Goal: Task Accomplishment & Management: Use online tool/utility

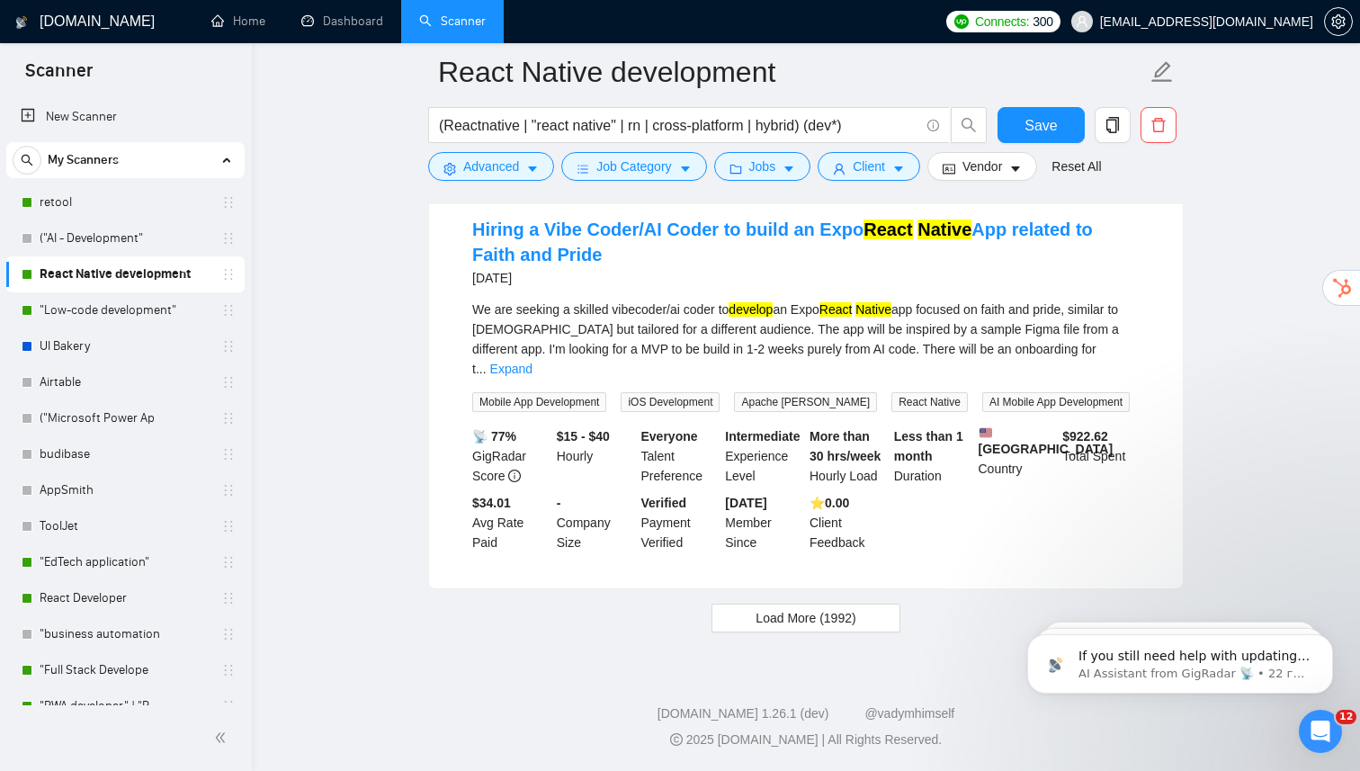
scroll to position [3, 0]
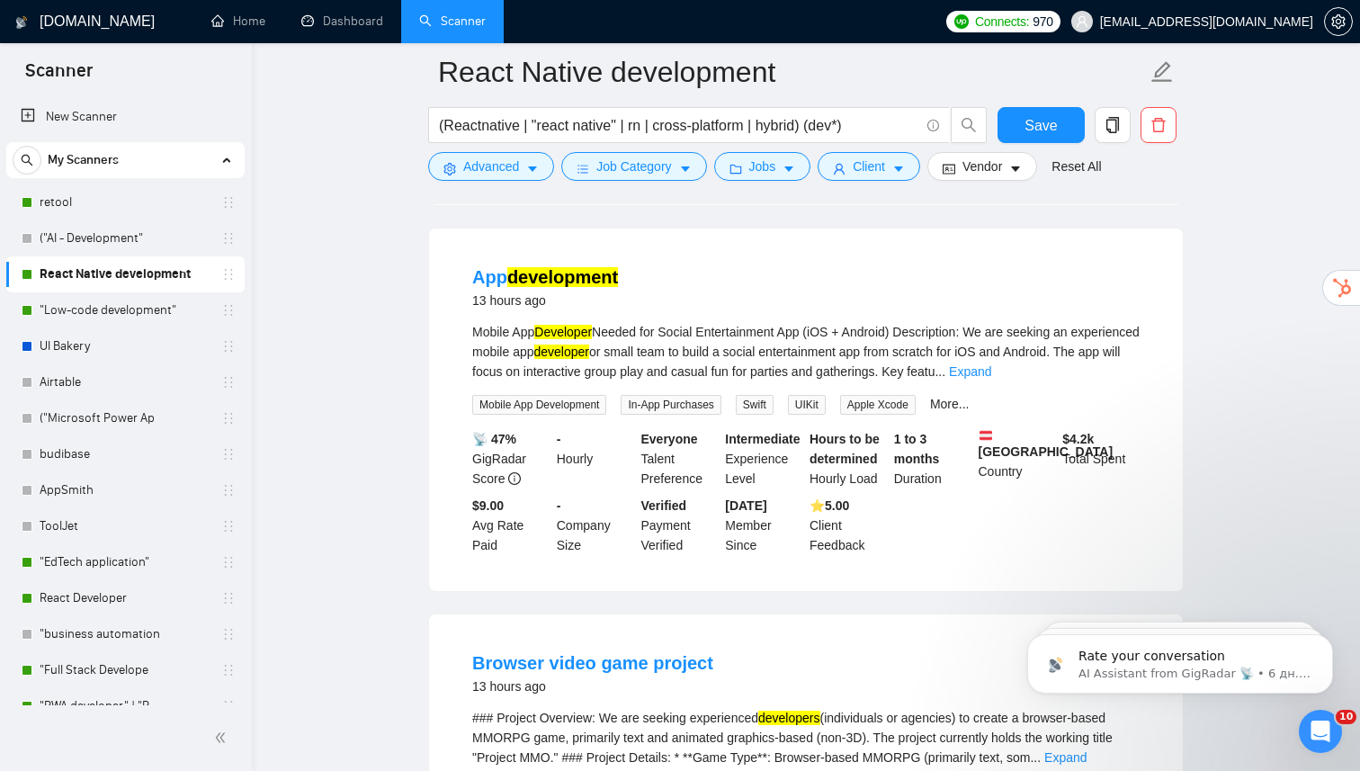
click at [138, 314] on link ""Low-code development"" at bounding box center [125, 310] width 171 height 36
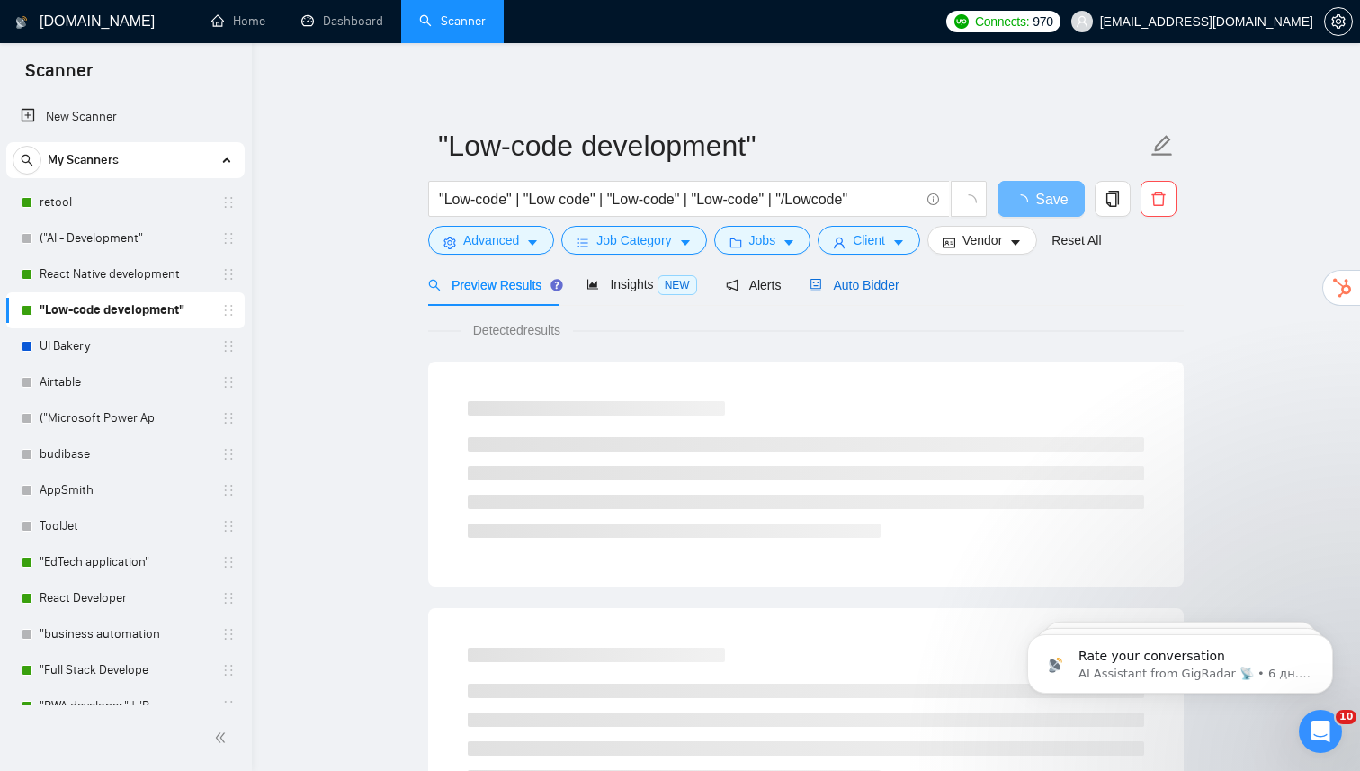
click at [862, 285] on span "Auto Bidder" at bounding box center [853, 285] width 89 height 14
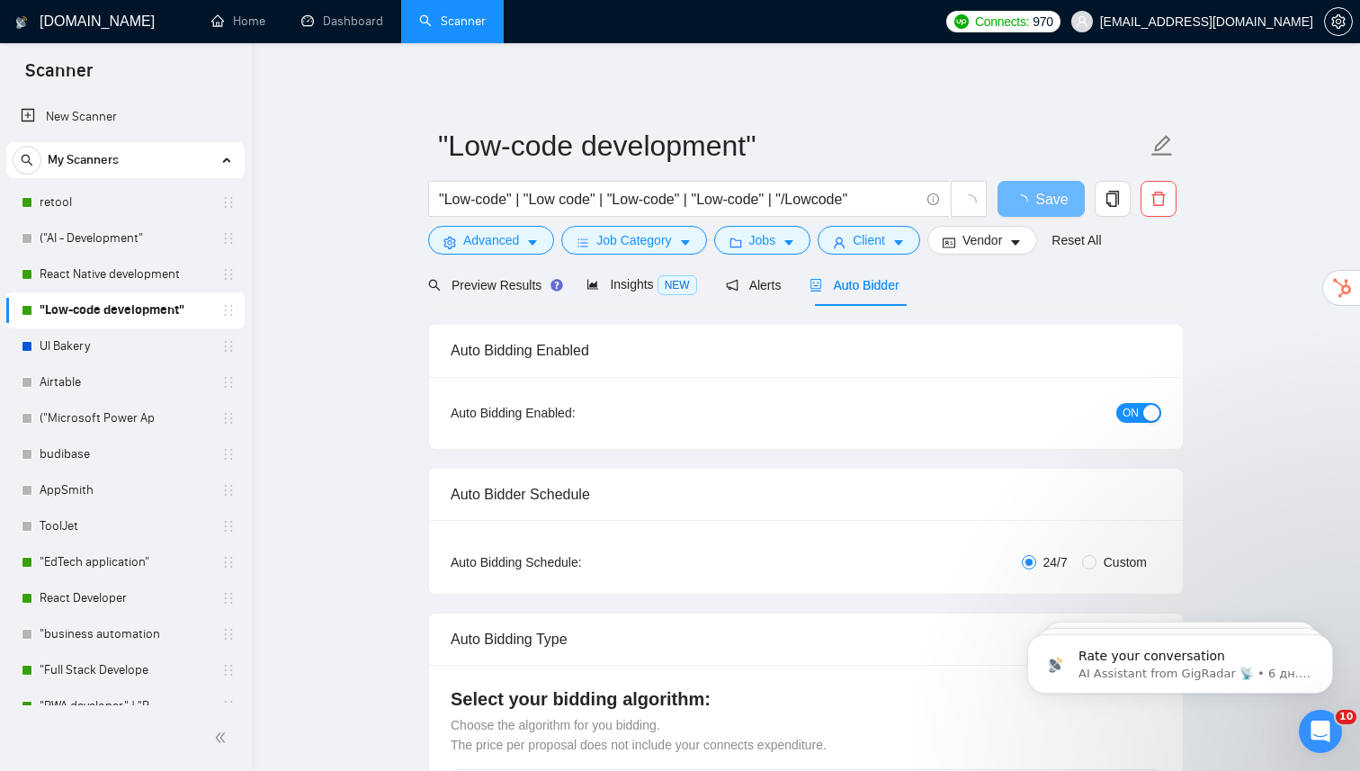
radio input "false"
radio input "true"
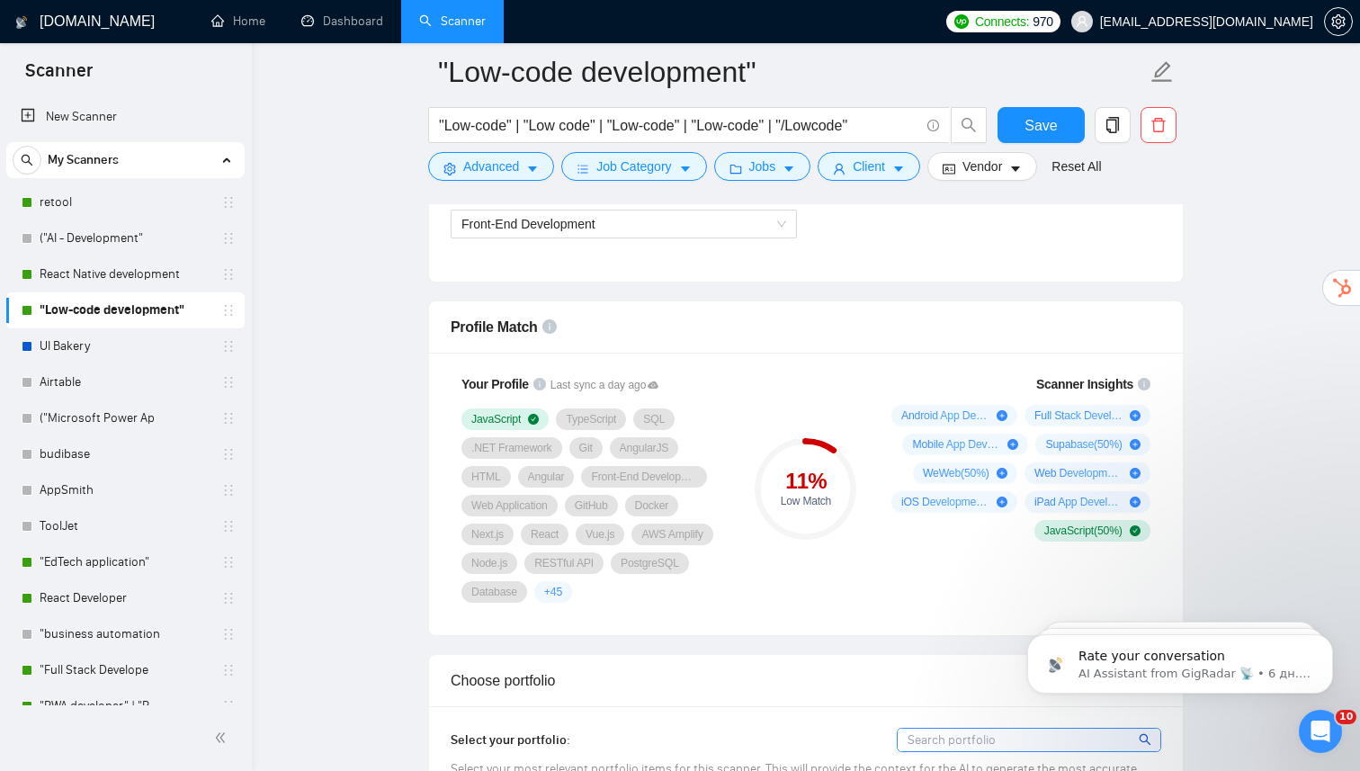
scroll to position [1299, 0]
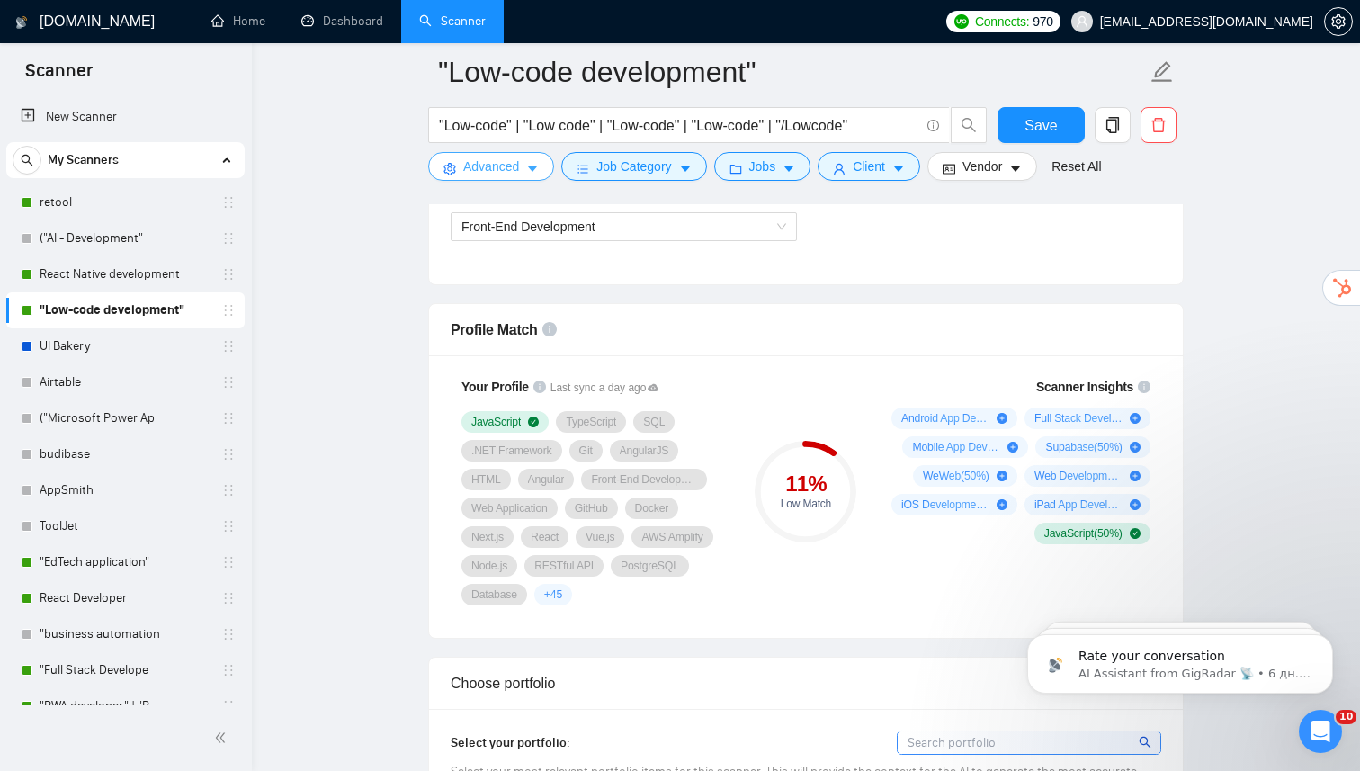
click at [522, 168] on button "Advanced" at bounding box center [491, 166] width 126 height 29
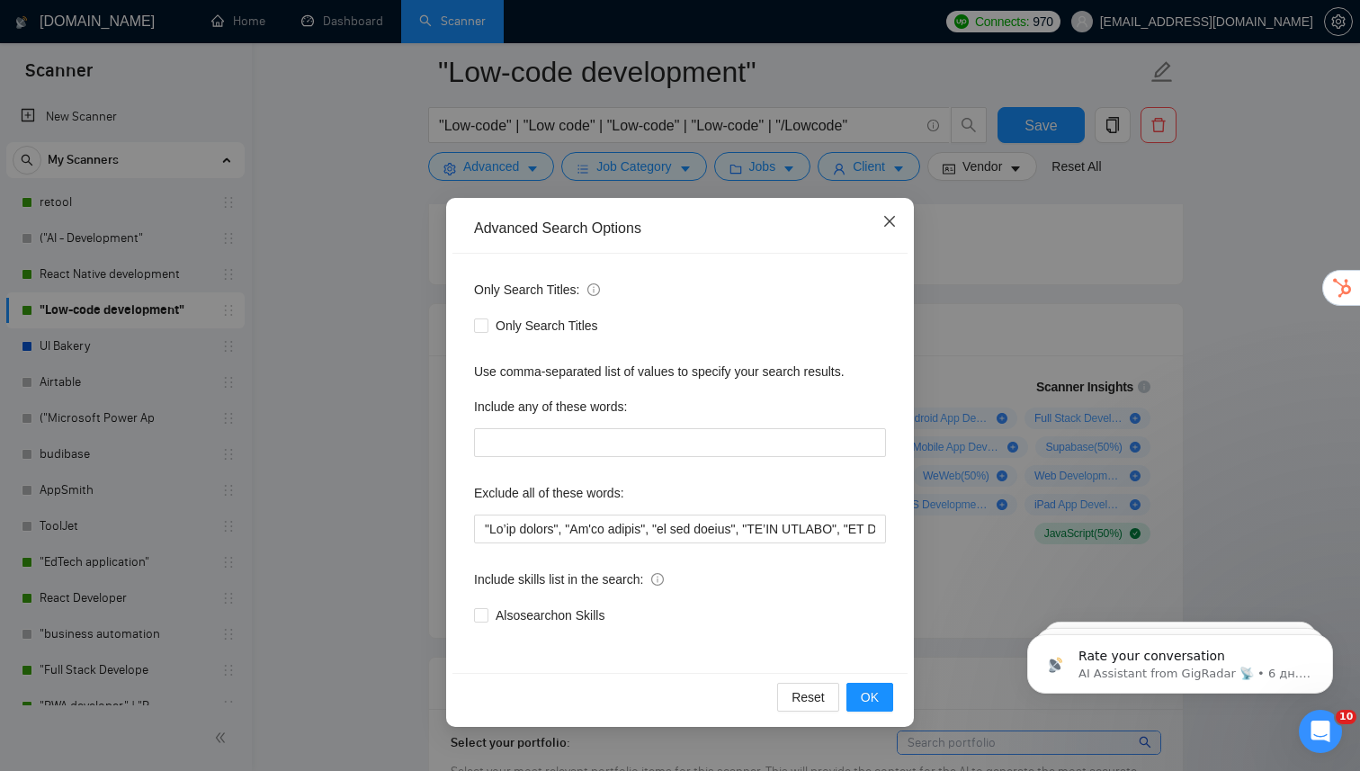
click at [894, 224] on icon "close" at bounding box center [889, 221] width 14 height 14
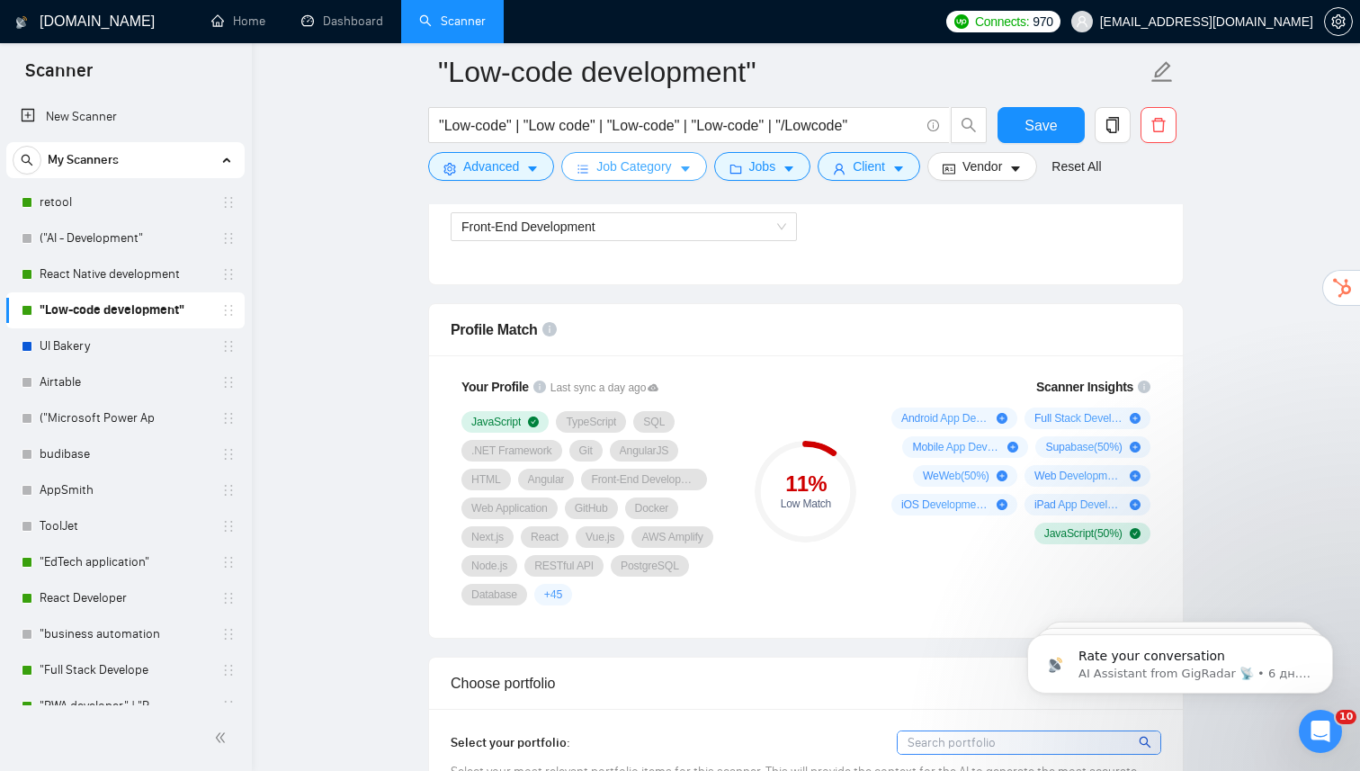
click at [633, 174] on span "Job Category" at bounding box center [633, 166] width 75 height 20
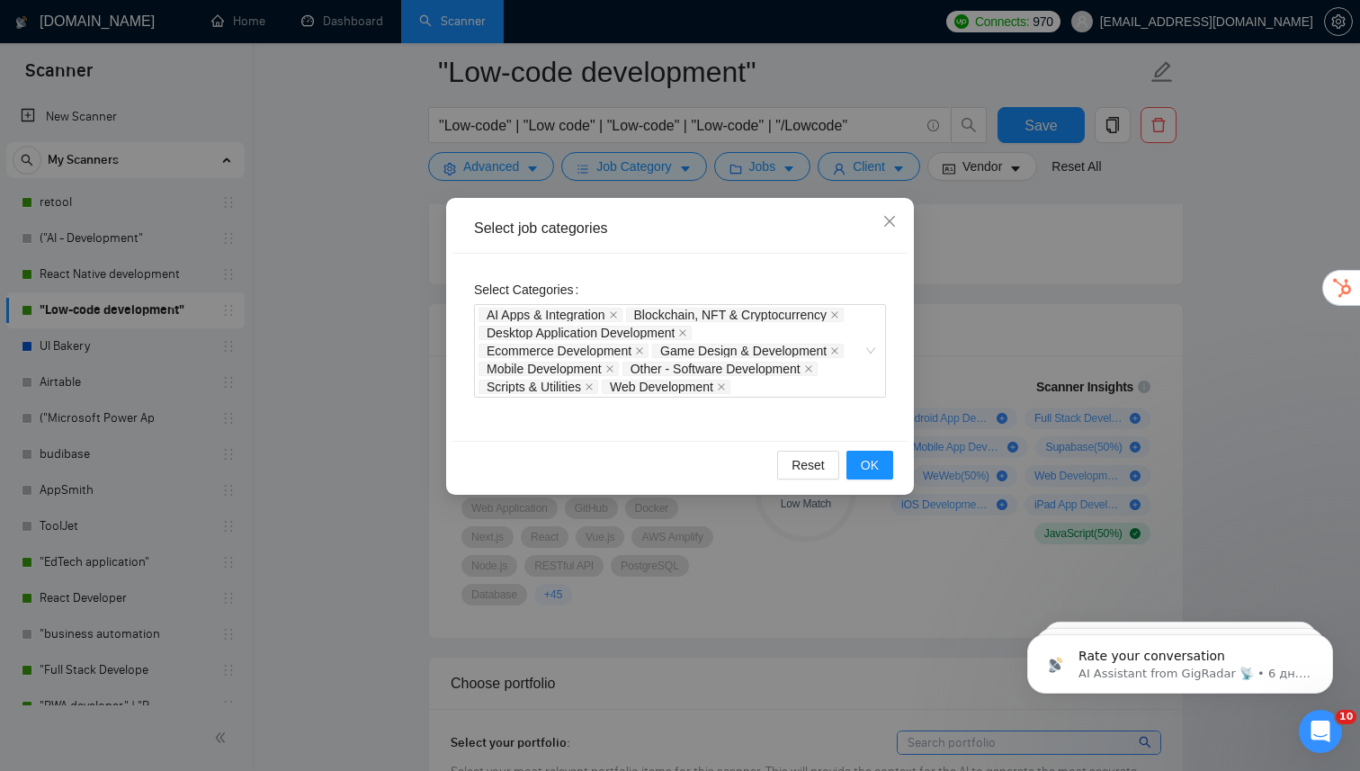
click at [296, 519] on div "Select job categories Select Categories AI Apps & Integration Blockchain, NFT &…" at bounding box center [680, 385] width 1360 height 771
